Goal: Find specific page/section: Find specific page/section

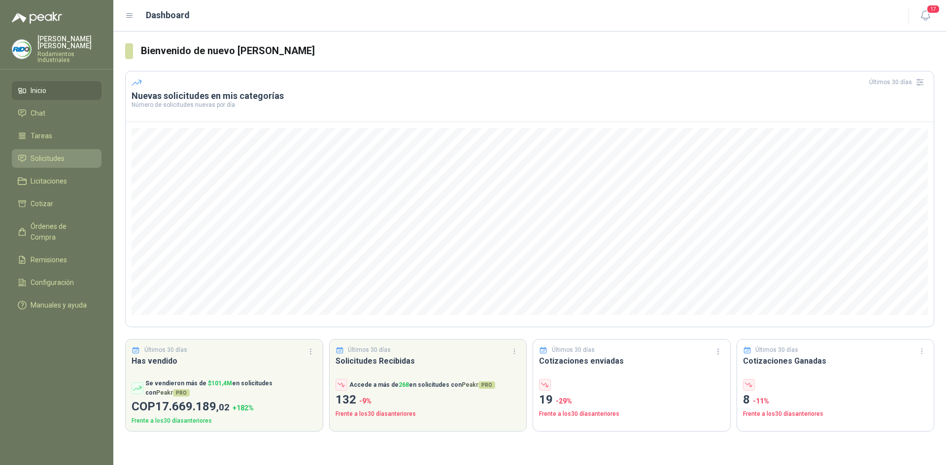
click at [57, 154] on span "Solicitudes" at bounding box center [48, 158] width 34 height 11
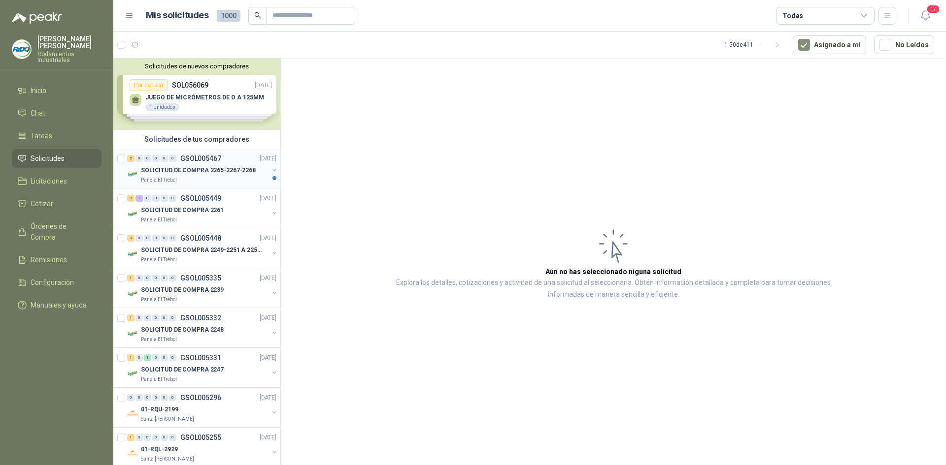
click at [153, 168] on p "SOLICITUD DE COMPRA 2265-2267-2268" at bounding box center [198, 170] width 115 height 9
